Goal: Task Accomplishment & Management: Manage account settings

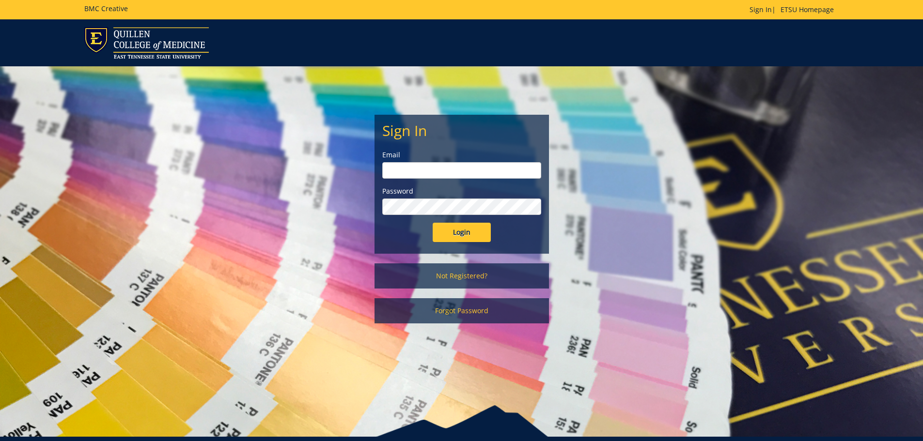
type input "[EMAIL_ADDRESS][DOMAIN_NAME]"
click at [468, 231] on input "Login" at bounding box center [462, 232] width 58 height 19
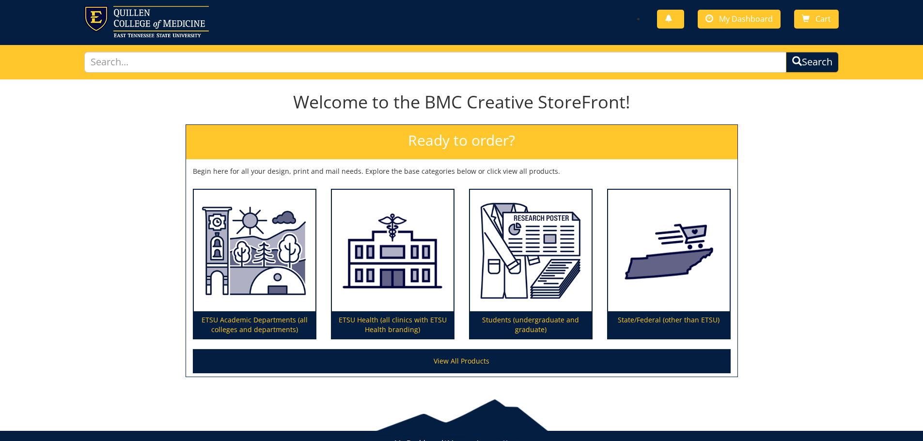
scroll to position [57, 0]
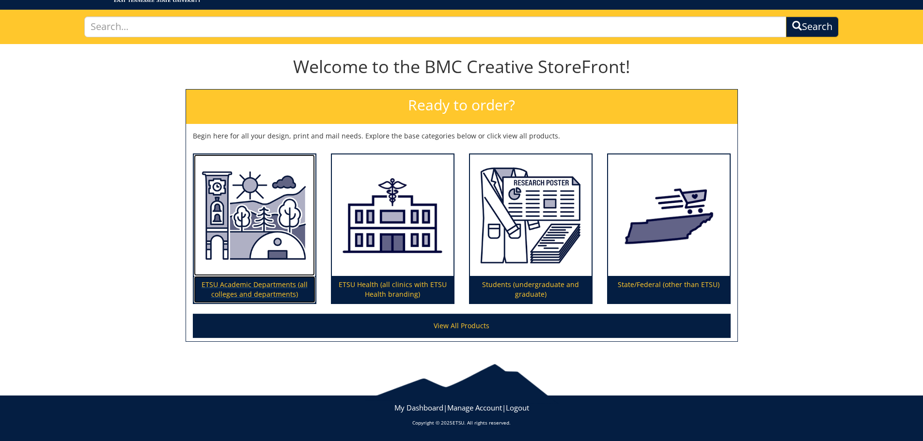
click at [259, 285] on p "ETSU Academic Departments (all colleges and departments)" at bounding box center [255, 289] width 122 height 27
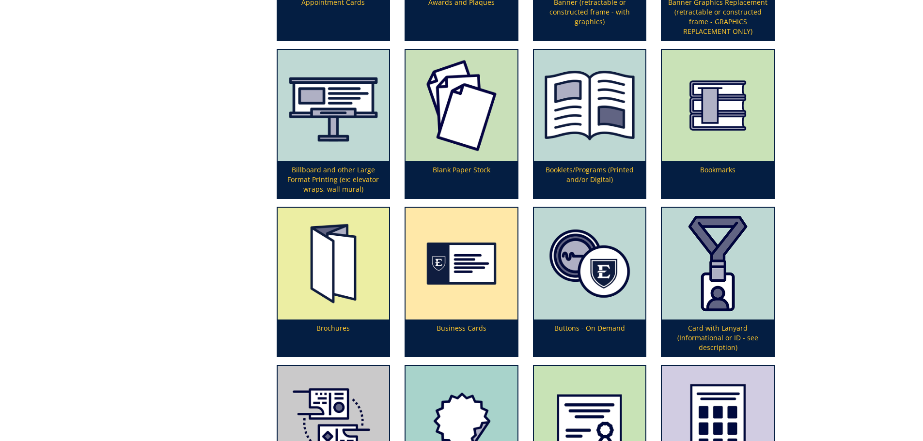
scroll to position [474, 0]
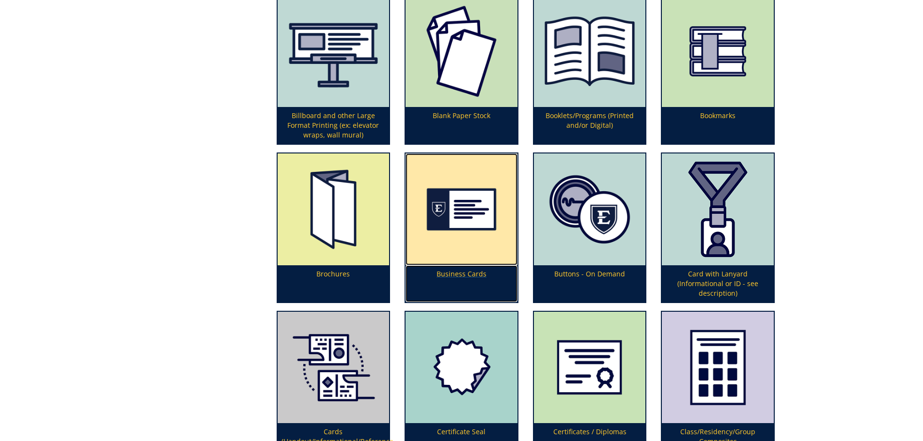
click at [457, 215] on img at bounding box center [461, 210] width 112 height 112
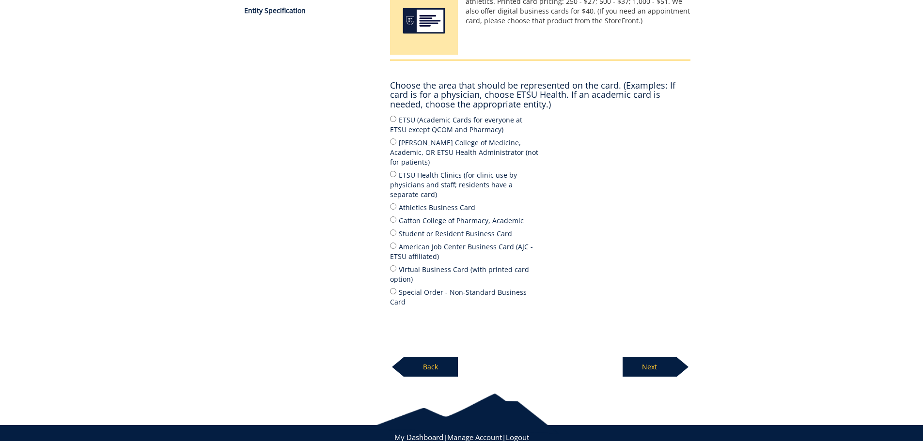
scroll to position [185, 0]
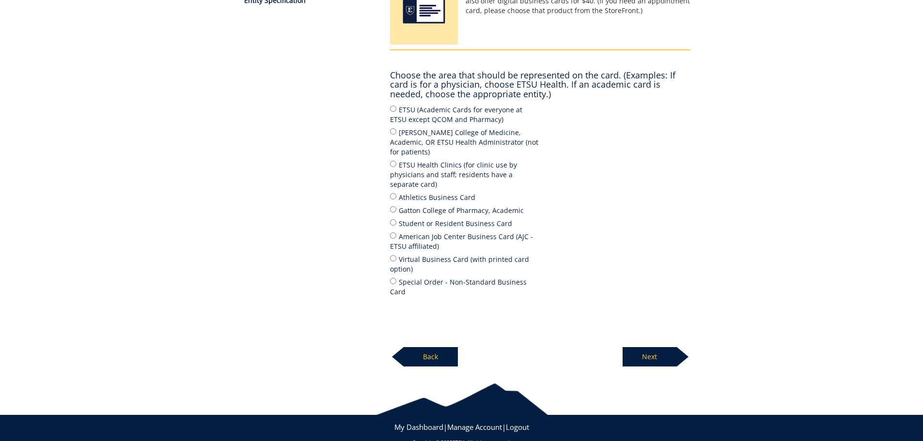
click at [414, 111] on label "ETSU (Academic Cards for everyone at ETSU except QCOM and Pharmacy)" at bounding box center [465, 114] width 150 height 20
click at [396, 111] on input "ETSU (Academic Cards for everyone at ETSU except QCOM and Pharmacy)" at bounding box center [393, 109] width 6 height 6
radio input "true"
click at [669, 347] on p "Next" at bounding box center [649, 356] width 54 height 19
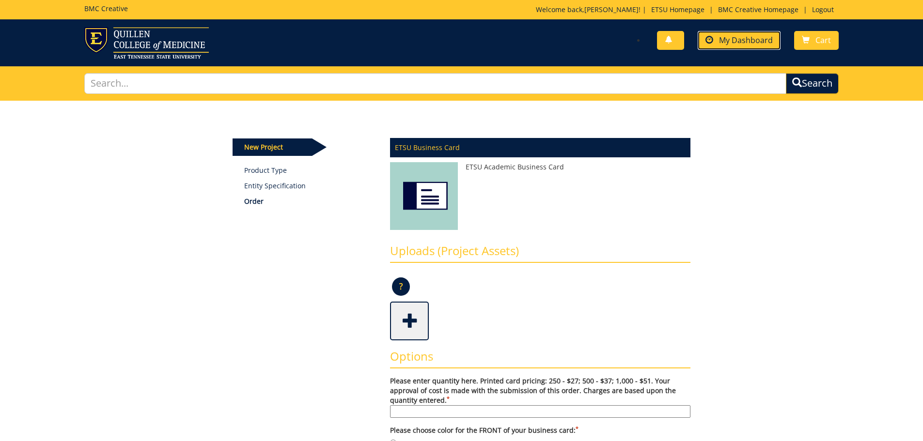
click at [754, 40] on span "My Dashboard" at bounding box center [746, 40] width 54 height 11
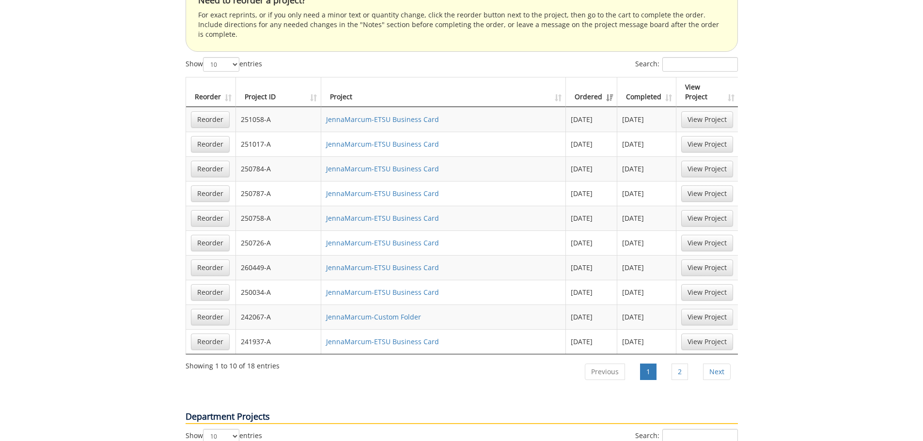
scroll to position [632, 0]
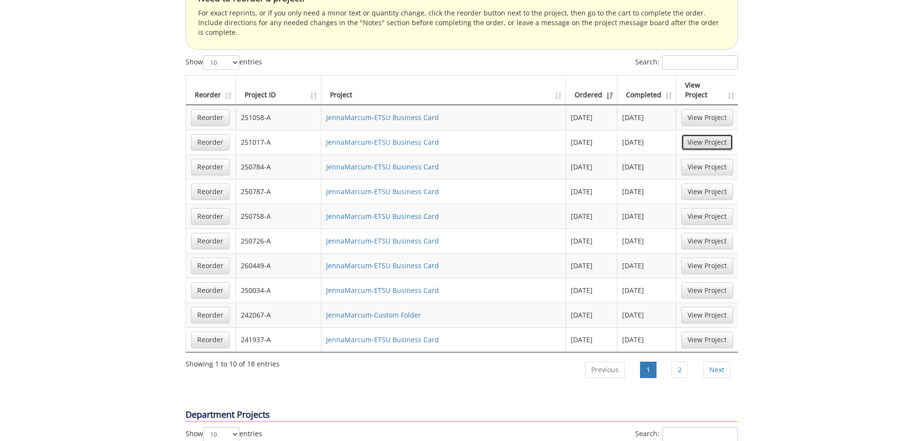
click at [720, 134] on link "View Project" at bounding box center [707, 142] width 52 height 16
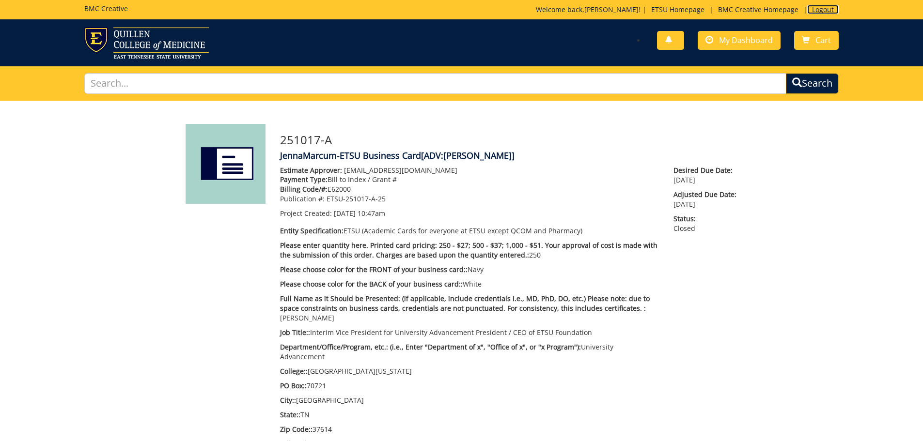
click at [825, 8] on link "Logout" at bounding box center [822, 9] width 31 height 9
